Goal: Find specific page/section: Find specific page/section

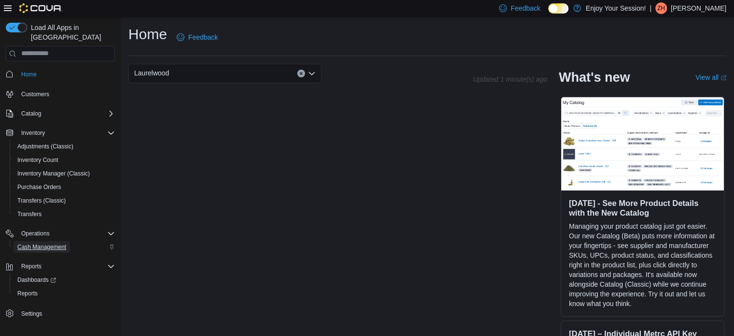
click at [54, 243] on span "Cash Management" at bounding box center [41, 247] width 49 height 8
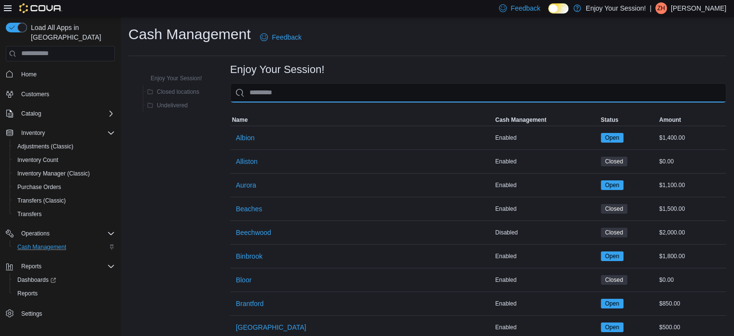
click at [276, 90] on input "This is a search bar. As you type, the results lower in the page will automatic…" at bounding box center [478, 92] width 496 height 19
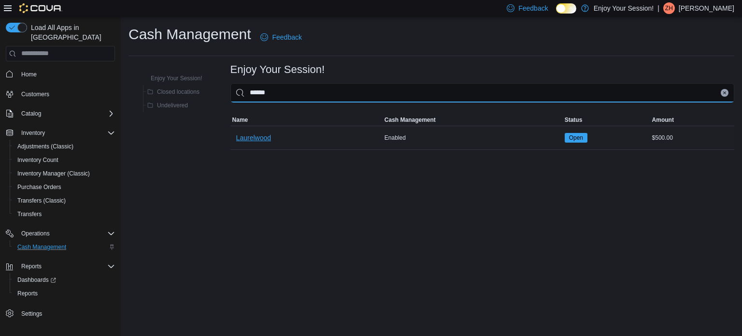
type input "******"
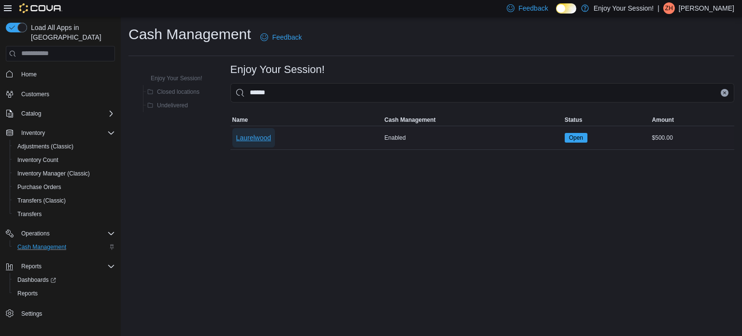
click at [265, 139] on span "Laurelwood" at bounding box center [253, 138] width 35 height 10
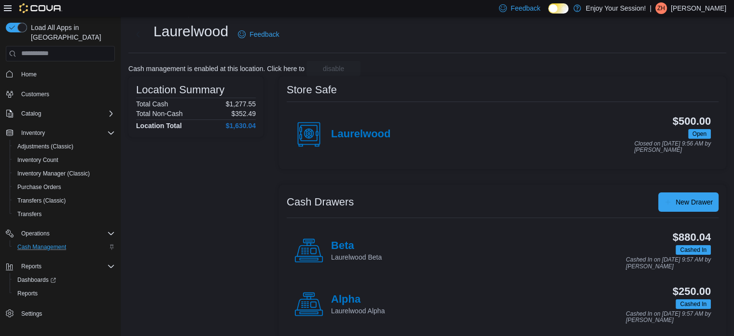
scroll to position [31, 0]
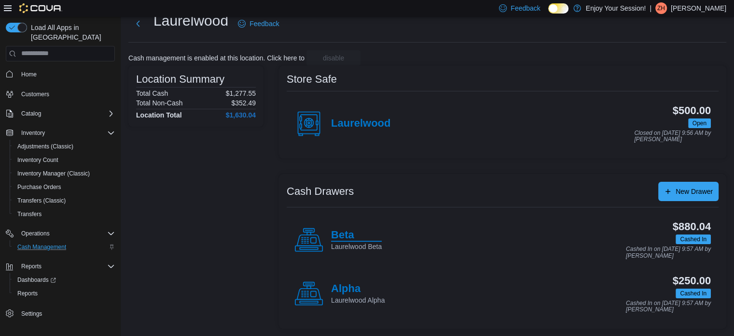
click at [342, 236] on h4 "Beta" at bounding box center [356, 235] width 51 height 13
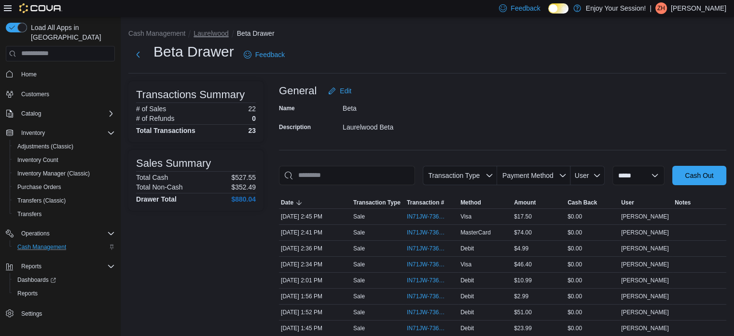
click at [213, 32] on button "Laurelwood" at bounding box center [211, 33] width 35 height 8
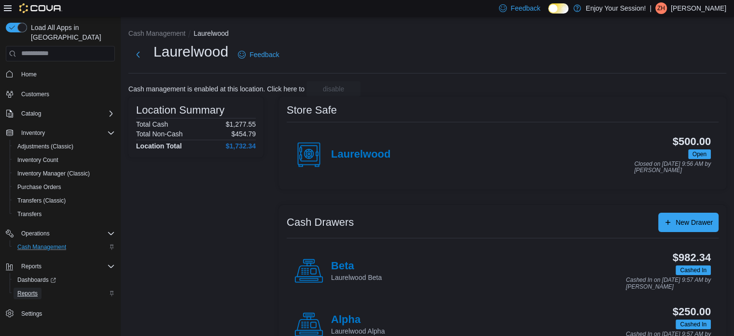
click at [37, 289] on span "Reports" at bounding box center [27, 293] width 20 height 8
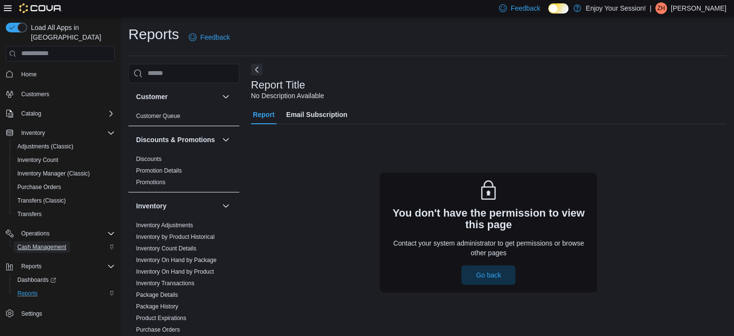
click at [45, 243] on span "Cash Management" at bounding box center [41, 247] width 49 height 8
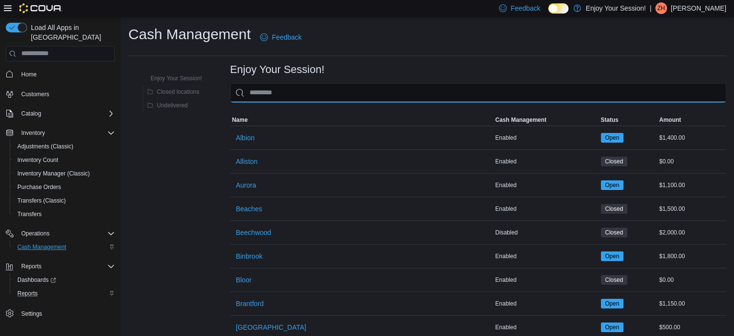
click at [316, 94] on input "This is a search bar. As you type, the results lower in the page will automatic…" at bounding box center [478, 92] width 496 height 19
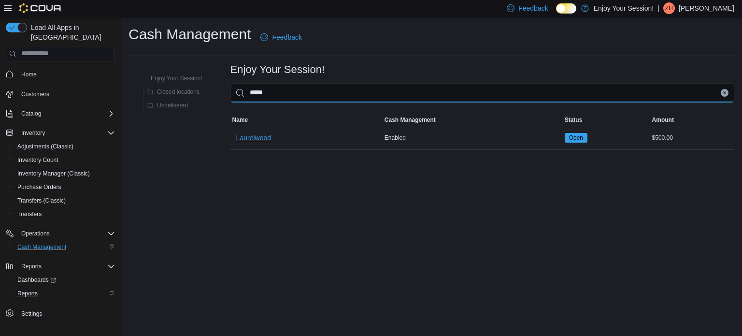
type input "*****"
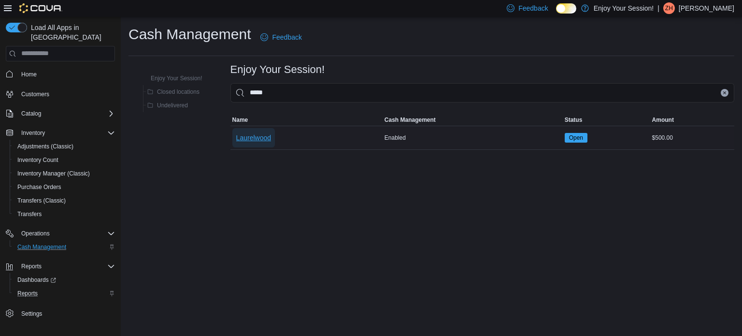
click at [266, 135] on span "Laurelwood" at bounding box center [253, 138] width 35 height 10
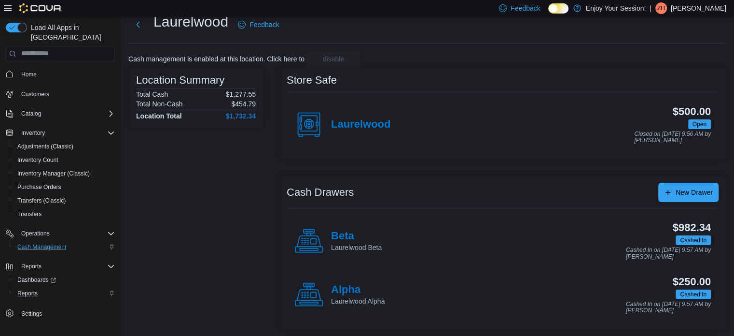
scroll to position [31, 0]
click at [341, 231] on h4 "Beta" at bounding box center [356, 235] width 51 height 13
